Goal: Book appointment/travel/reservation

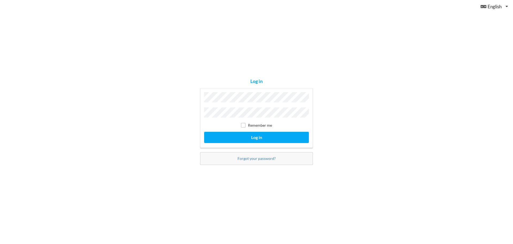
click at [255, 124] on label "Remember me" at bounding box center [256, 125] width 31 height 5
click at [245, 124] on input "checkbox" at bounding box center [243, 125] width 5 height 5
checkbox input "true"
click at [250, 133] on button "Log in" at bounding box center [256, 137] width 105 height 11
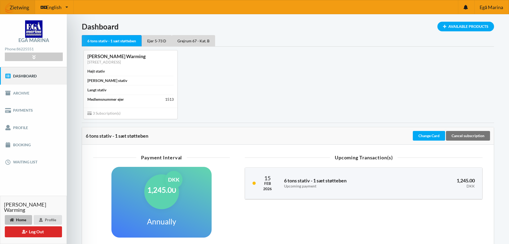
click at [256, 65] on div "[PERSON_NAME] Warming Krekærlunds Allé 165, 8340 Malling Højt stativ Bredt stat…" at bounding box center [288, 85] width 420 height 76
click at [318, 61] on div "[PERSON_NAME] Warming Krekærlunds Allé 165, 8340 Malling Højt stativ Bredt stat…" at bounding box center [288, 85] width 420 height 76
click at [22, 145] on link "Booking" at bounding box center [33, 144] width 67 height 17
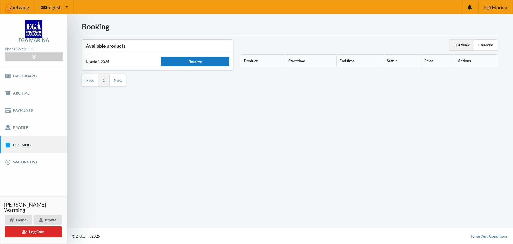
click at [182, 60] on div "Reserve" at bounding box center [195, 62] width 68 height 10
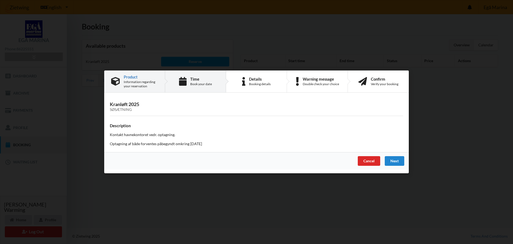
click at [192, 79] on div "Time" at bounding box center [201, 79] width 22 height 4
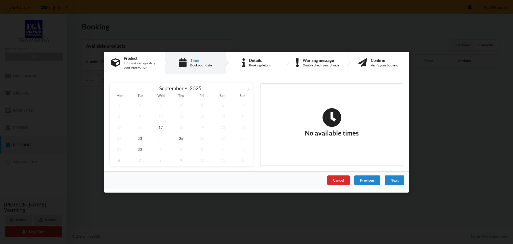
click at [249, 88] on icon at bounding box center [248, 88] width 4 height 4
click at [114, 89] on icon at bounding box center [115, 88] width 4 height 4
select select "8"
click at [183, 138] on span "25" at bounding box center [181, 137] width 19 height 11
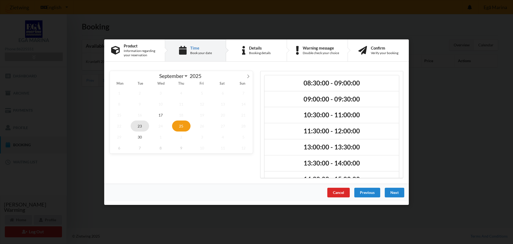
click at [145, 126] on span "23" at bounding box center [140, 125] width 19 height 11
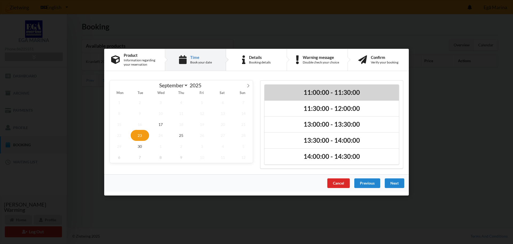
click at [309, 92] on h2 "11:00:00 - 11:30:00" at bounding box center [331, 92] width 127 height 8
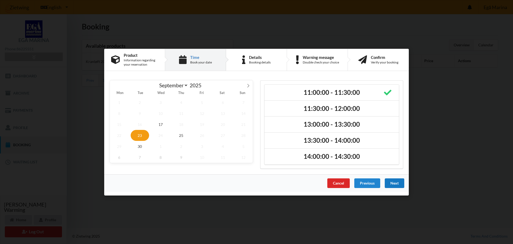
click at [401, 184] on div "Next" at bounding box center [395, 183] width 20 height 10
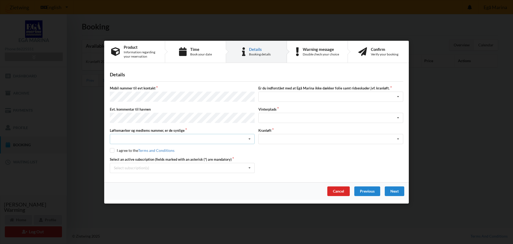
click at [215, 138] on div "Nej, jeg kontakter havnekontoret inden løftet Ja, mine mærker er synlige og int…" at bounding box center [182, 139] width 145 height 10
click at [164, 155] on div "Ja, mine mærker er synlige og intakte" at bounding box center [182, 158] width 144 height 10
click at [114, 149] on input "checkbox" at bounding box center [112, 150] width 5 height 5
checkbox input "true"
click at [245, 166] on div "Select subscription(s) * Ejer 5-73 D Grejrum 67 - Kat. B * 6 tons stativ - 1 sæ…" at bounding box center [182, 167] width 145 height 10
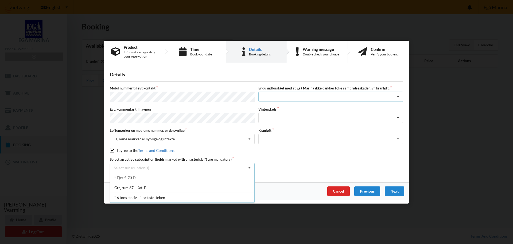
click at [292, 95] on div "Jeg har tæpper med og tager selv ansvaret for eventuelle folie samt ridseskader…" at bounding box center [330, 96] width 145 height 10
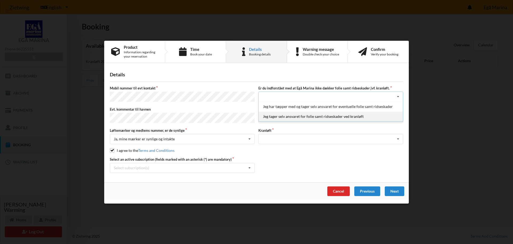
click at [289, 115] on div "Jeg tager selv ansvaret for folie samt ridseskader ved kranløft" at bounding box center [331, 116] width 144 height 10
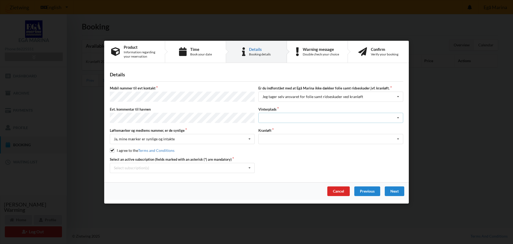
click at [290, 115] on div "Landplads nr. 1 Landplads nr. 2 Landplads nr.3 Landplads nr. 4 Landplads nr. 5 …" at bounding box center [330, 118] width 145 height 10
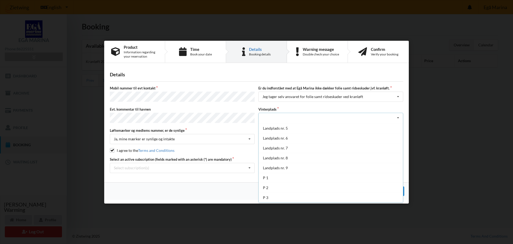
scroll to position [13, 0]
click at [406, 107] on div "Details Mobil nummer til evt kontakt Er du indforstået med at Egå Marina ikke d…" at bounding box center [256, 123] width 305 height 115
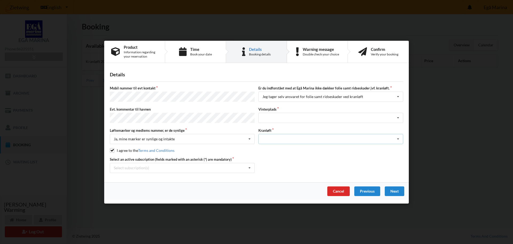
click at [400, 135] on icon at bounding box center [398, 139] width 8 height 10
click at [370, 145] on div "Optagning" at bounding box center [331, 149] width 144 height 10
click at [335, 189] on div "Cancel" at bounding box center [338, 191] width 22 height 10
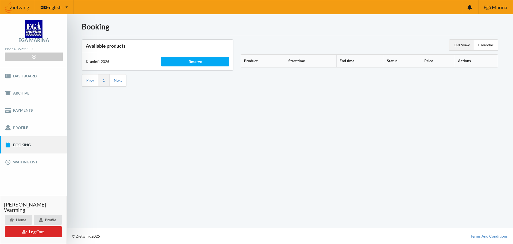
click at [130, 113] on div "Booking Available products Kranløft 2025 Reserve Prev 1 Next Overview Calendar …" at bounding box center [290, 121] width 446 height 214
click at [182, 64] on div "Reserve" at bounding box center [195, 62] width 68 height 10
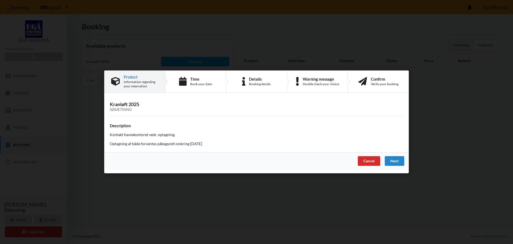
click at [134, 75] on div "Product" at bounding box center [141, 77] width 34 height 4
click at [395, 158] on div "Next" at bounding box center [395, 161] width 20 height 10
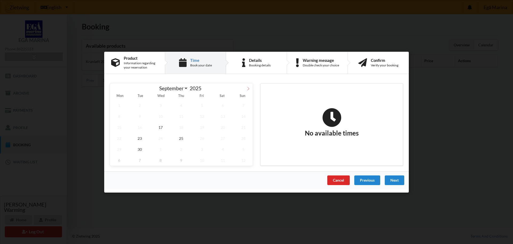
click at [247, 87] on icon at bounding box center [248, 88] width 4 height 4
select select "9"
click at [142, 117] on span "7" at bounding box center [140, 115] width 19 height 11
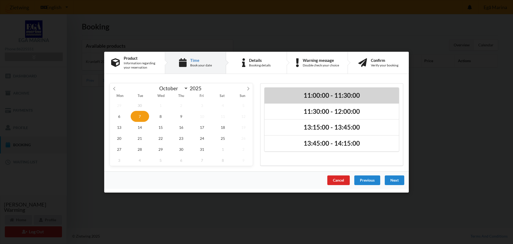
click at [320, 95] on h2 "11:00:00 - 11:30:00" at bounding box center [331, 95] width 127 height 8
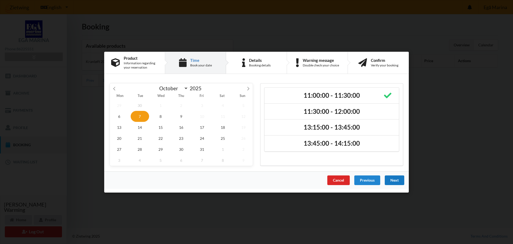
click at [393, 180] on div "Next" at bounding box center [395, 180] width 20 height 10
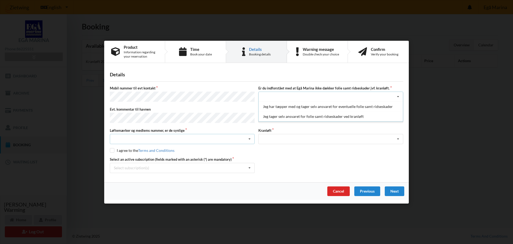
click at [223, 134] on div "Nej, jeg kontakter havnekontoret inden løftet Ja, mine mærker er synlige og int…" at bounding box center [182, 139] width 145 height 10
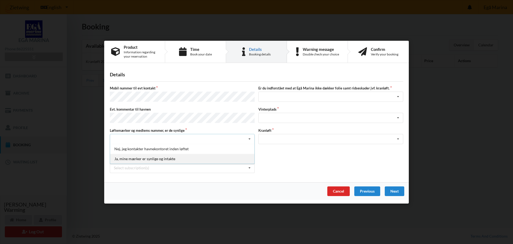
click at [160, 157] on div "Ja, mine mærker er synlige og intakte" at bounding box center [182, 158] width 144 height 10
click at [111, 148] on input "checkbox" at bounding box center [112, 150] width 5 height 5
checkbox input "true"
click at [244, 165] on div "Select subscription(s) * 6 tons stativ - 1 sæt støtteben * Ejer 5-73 D Grejrum …" at bounding box center [182, 167] width 145 height 10
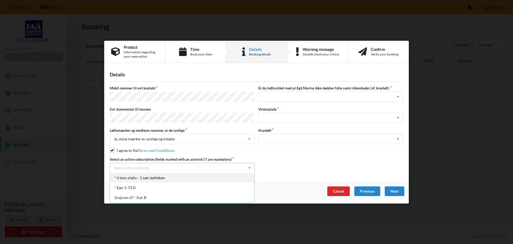
click at [197, 174] on div "* 6 tons stativ - 1 sæt støtteben" at bounding box center [182, 177] width 144 height 10
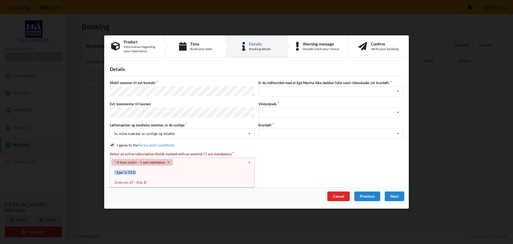
drag, startPoint x: 197, startPoint y: 174, endPoint x: 269, endPoint y: 163, distance: 73.2
click at [269, 163] on div "Select an active subscription (fields marked with an asterisk (*) are mandatory…" at bounding box center [256, 164] width 297 height 26
click at [128, 167] on div "* Ejer 5-73 D" at bounding box center [182, 172] width 144 height 10
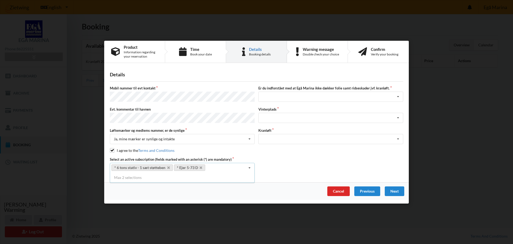
click at [314, 156] on div "Select an active subscription (fields marked with an asterisk (*) are mandatory…" at bounding box center [256, 164] width 297 height 16
click at [334, 94] on div "Jeg har tæpper med og tager selv ansvaret for eventuelle folie samt ridseskader…" at bounding box center [330, 96] width 145 height 10
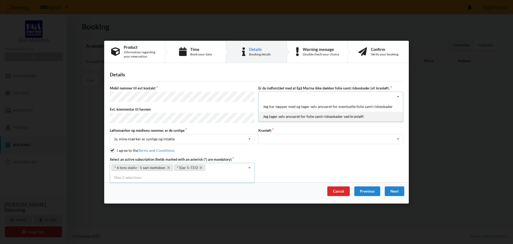
click at [290, 115] on div "Jeg tager selv ansvaret for folie samt ridseskader ved kranløft" at bounding box center [331, 116] width 144 height 10
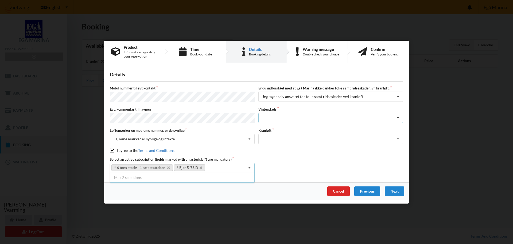
click at [300, 117] on div "Landplads nr. 1 Landplads nr. 2 Landplads nr.3 Landplads nr. 4 Landplads nr. 5 …" at bounding box center [330, 118] width 145 height 10
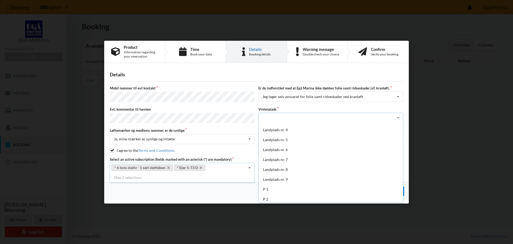
scroll to position [31, 0]
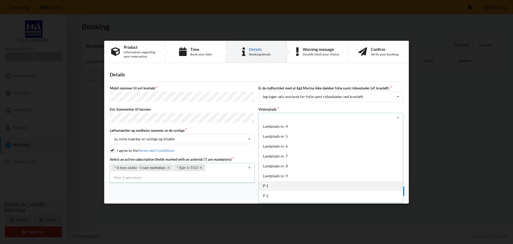
click at [323, 185] on div "P 1" at bounding box center [331, 185] width 144 height 10
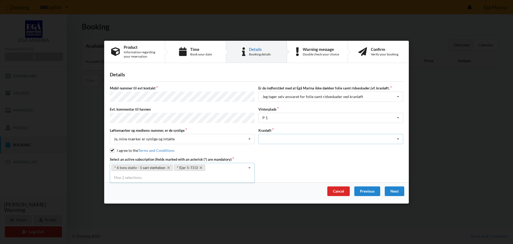
click at [316, 139] on div "Optagning" at bounding box center [330, 139] width 145 height 10
click at [306, 146] on div "Optagning" at bounding box center [331, 149] width 144 height 10
click at [397, 189] on div "Next" at bounding box center [395, 191] width 20 height 10
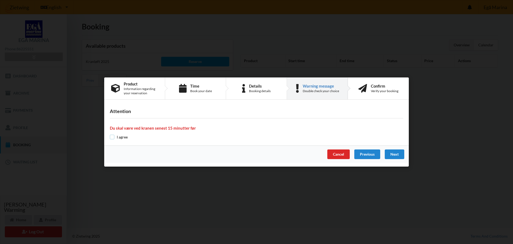
click at [112, 135] on input "checkbox" at bounding box center [112, 136] width 5 height 5
checkbox input "true"
click at [396, 153] on div "Next" at bounding box center [395, 154] width 20 height 10
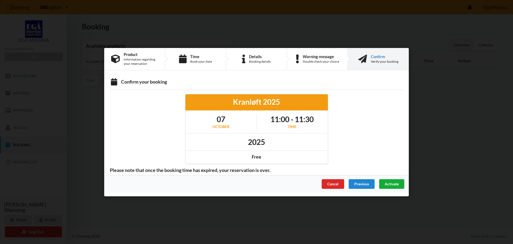
click at [392, 184] on span "Activate" at bounding box center [392, 183] width 14 height 5
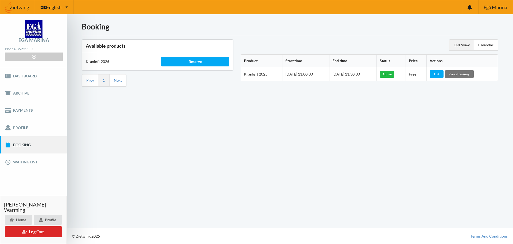
click at [256, 154] on div "Booking Available products Kranløft 2025 Reserve Prev 1 Next Overview Calendar …" at bounding box center [290, 121] width 446 height 214
